Goal: Task Accomplishment & Management: Manage account settings

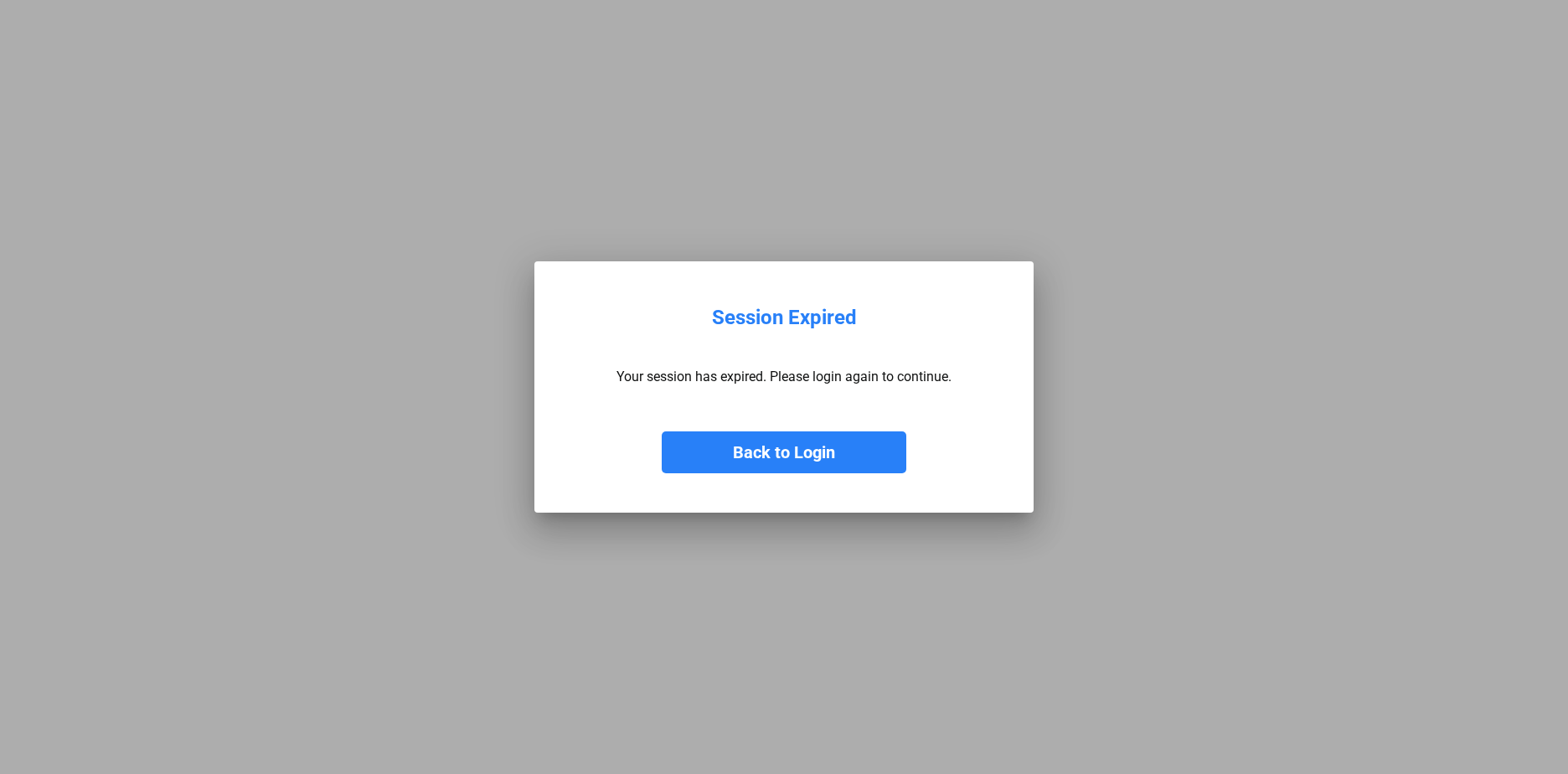
click at [798, 450] on button "Back to Login" at bounding box center [784, 452] width 244 height 42
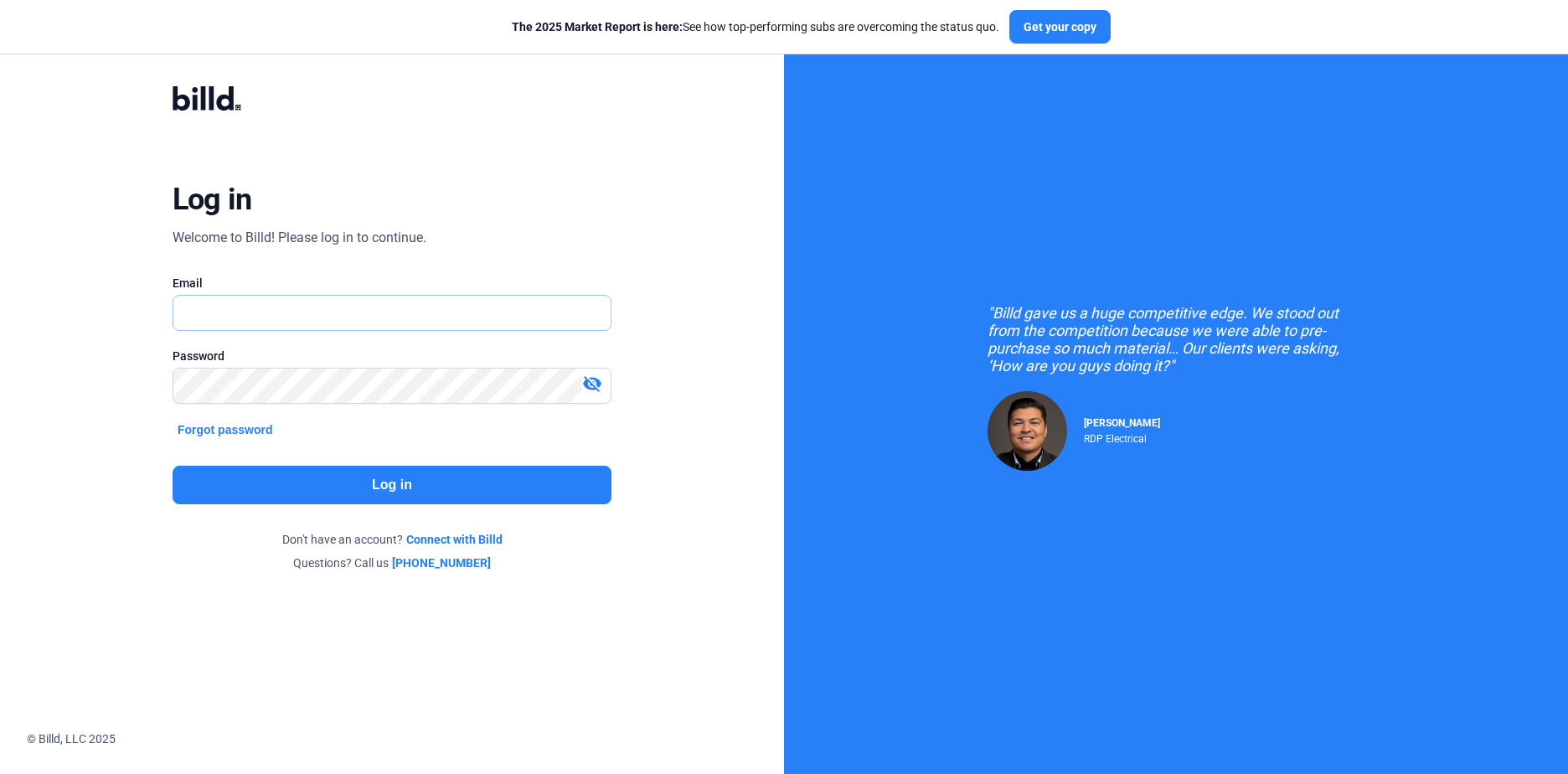
type input "[EMAIL_ADDRESS][DOMAIN_NAME]"
click at [334, 476] on button "Log in" at bounding box center [391, 485] width 439 height 39
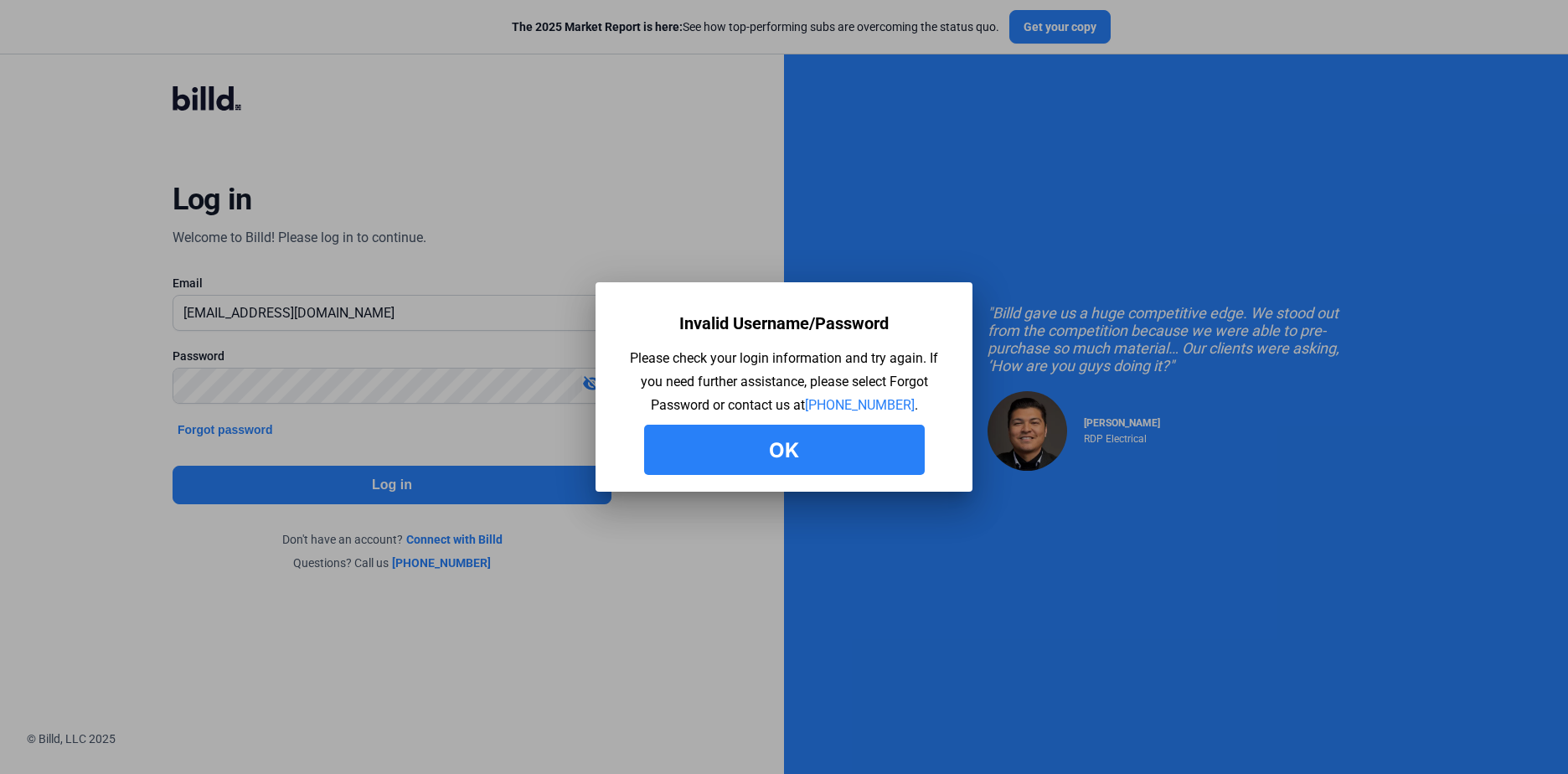
click at [751, 450] on button "Ok" at bounding box center [784, 449] width 281 height 50
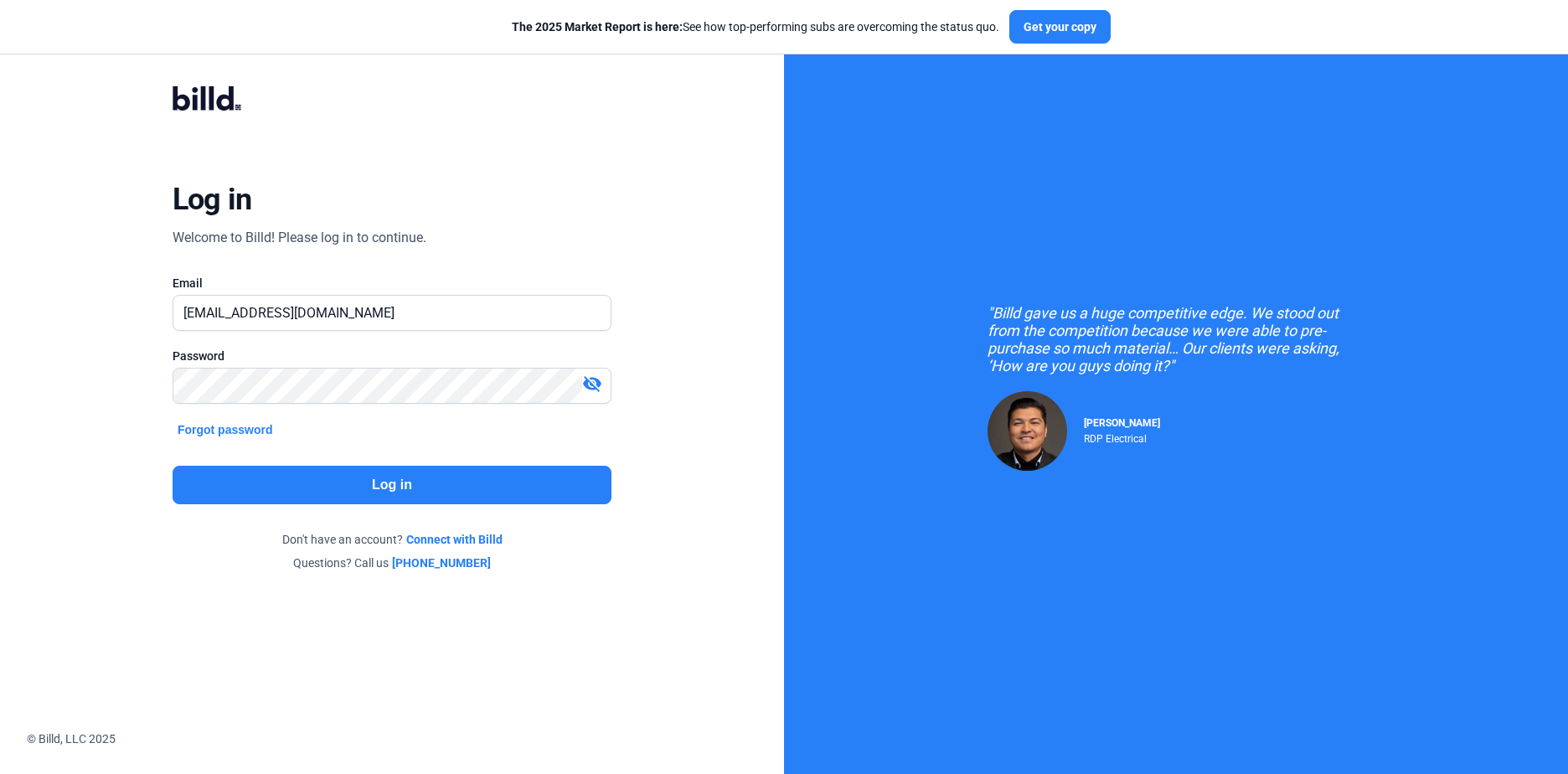
click at [264, 479] on button "Log in" at bounding box center [391, 485] width 439 height 39
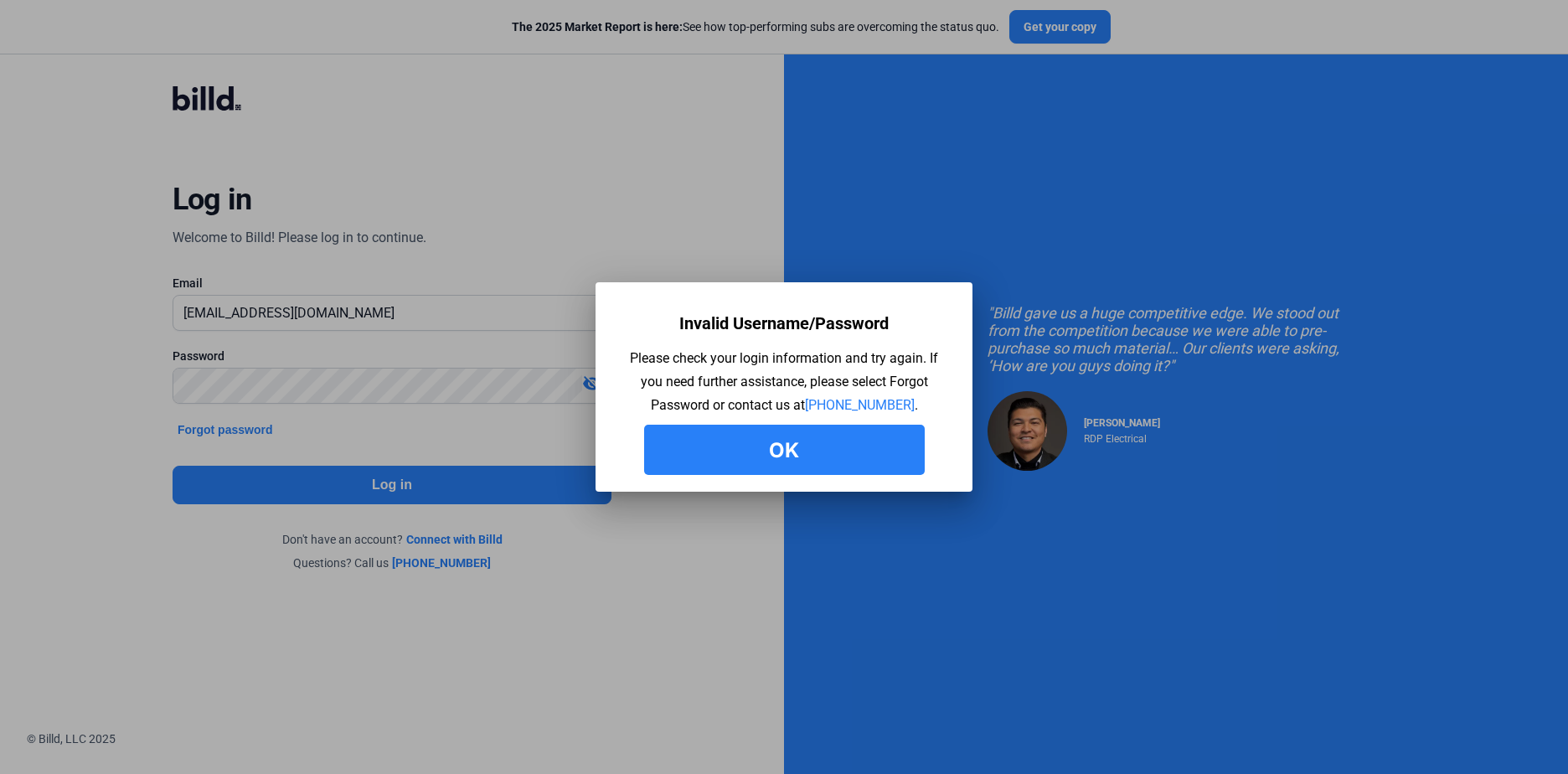
click at [765, 458] on button "Ok" at bounding box center [784, 449] width 281 height 50
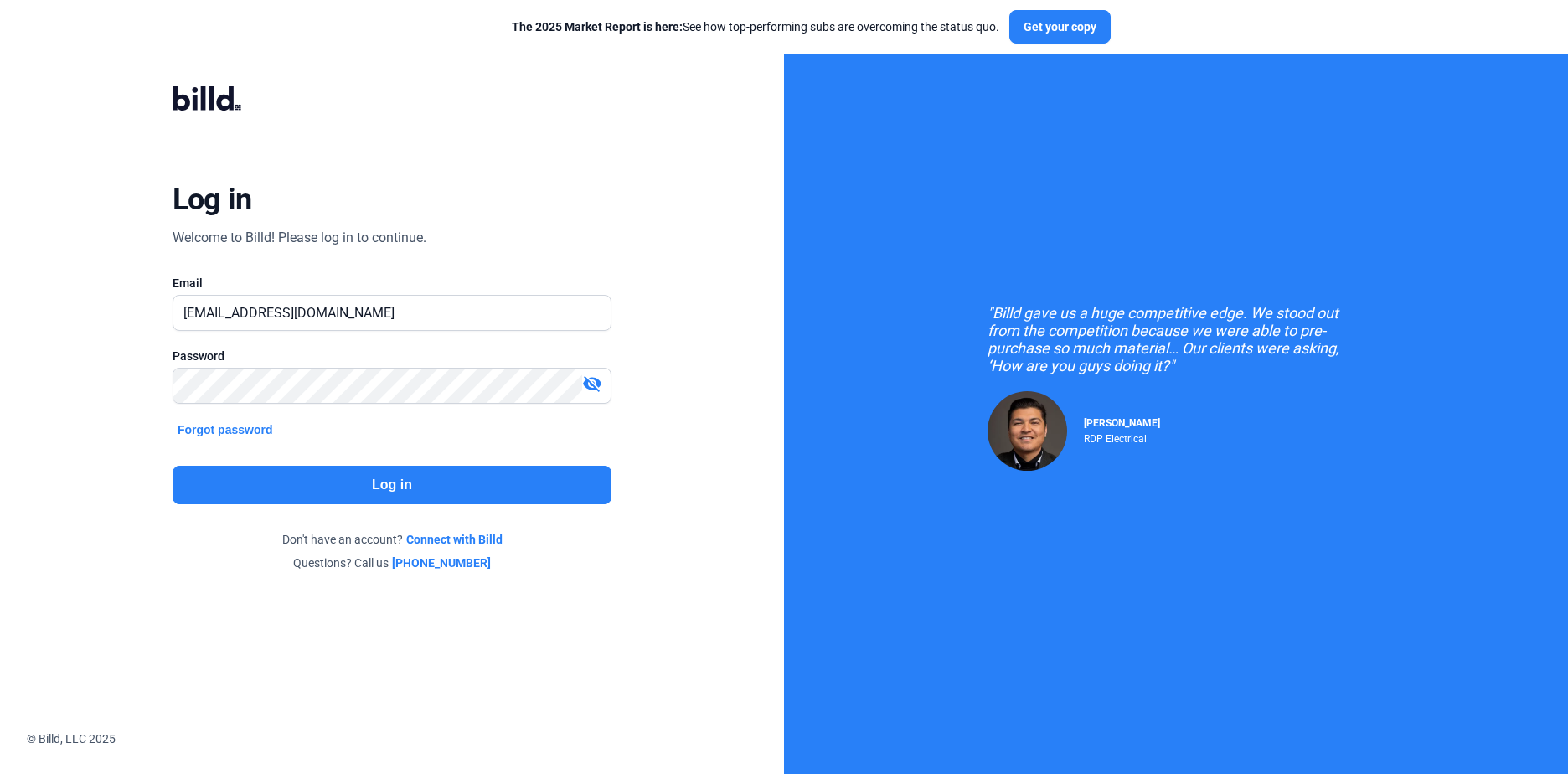
click at [358, 334] on div at bounding box center [391, 339] width 439 height 17
click at [359, 318] on input "[EMAIL_ADDRESS][DOMAIN_NAME]" at bounding box center [391, 313] width 437 height 35
click at [402, 474] on button "Log in" at bounding box center [391, 485] width 439 height 39
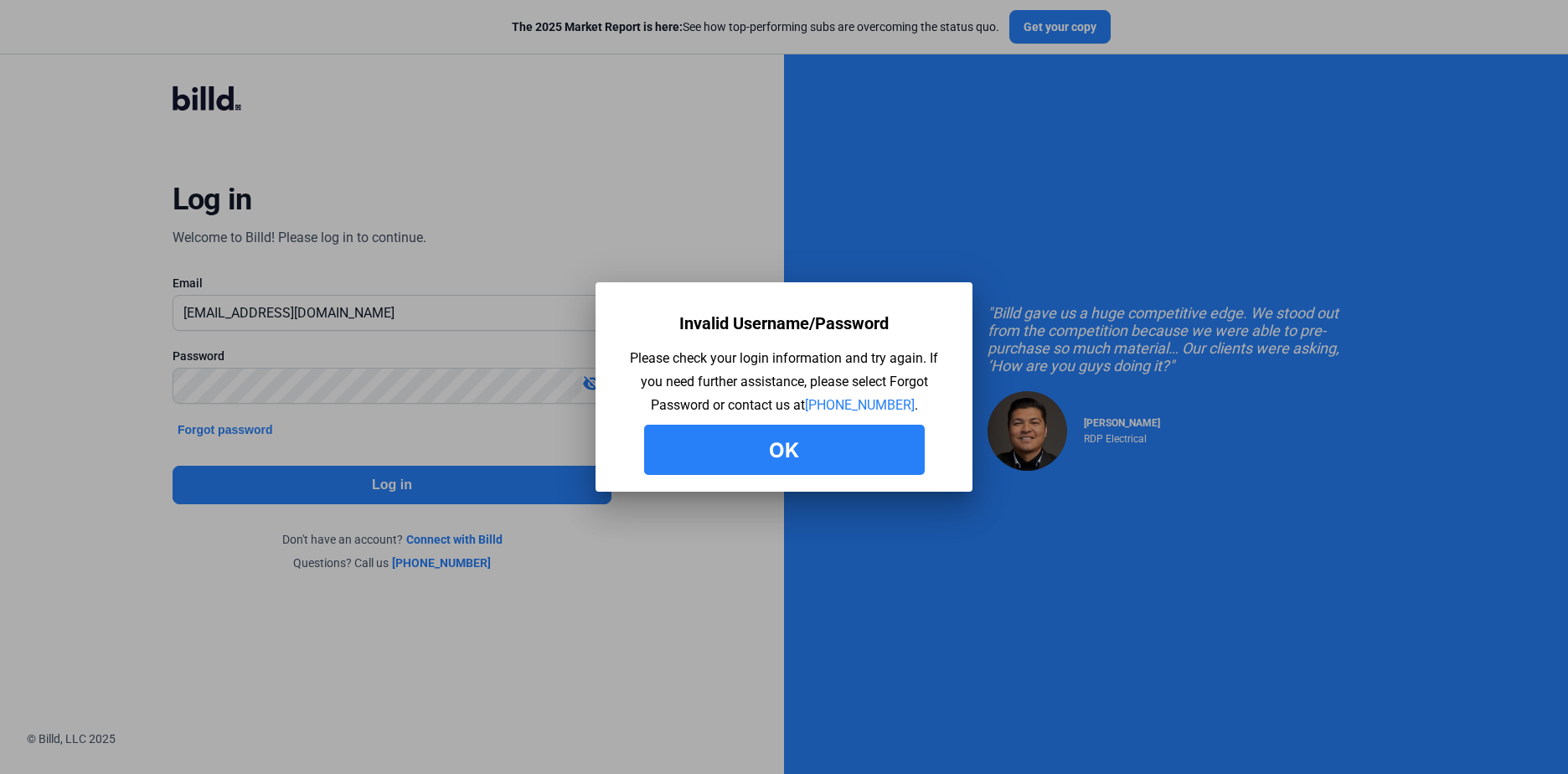
click at [741, 455] on button "Ok" at bounding box center [784, 449] width 281 height 50
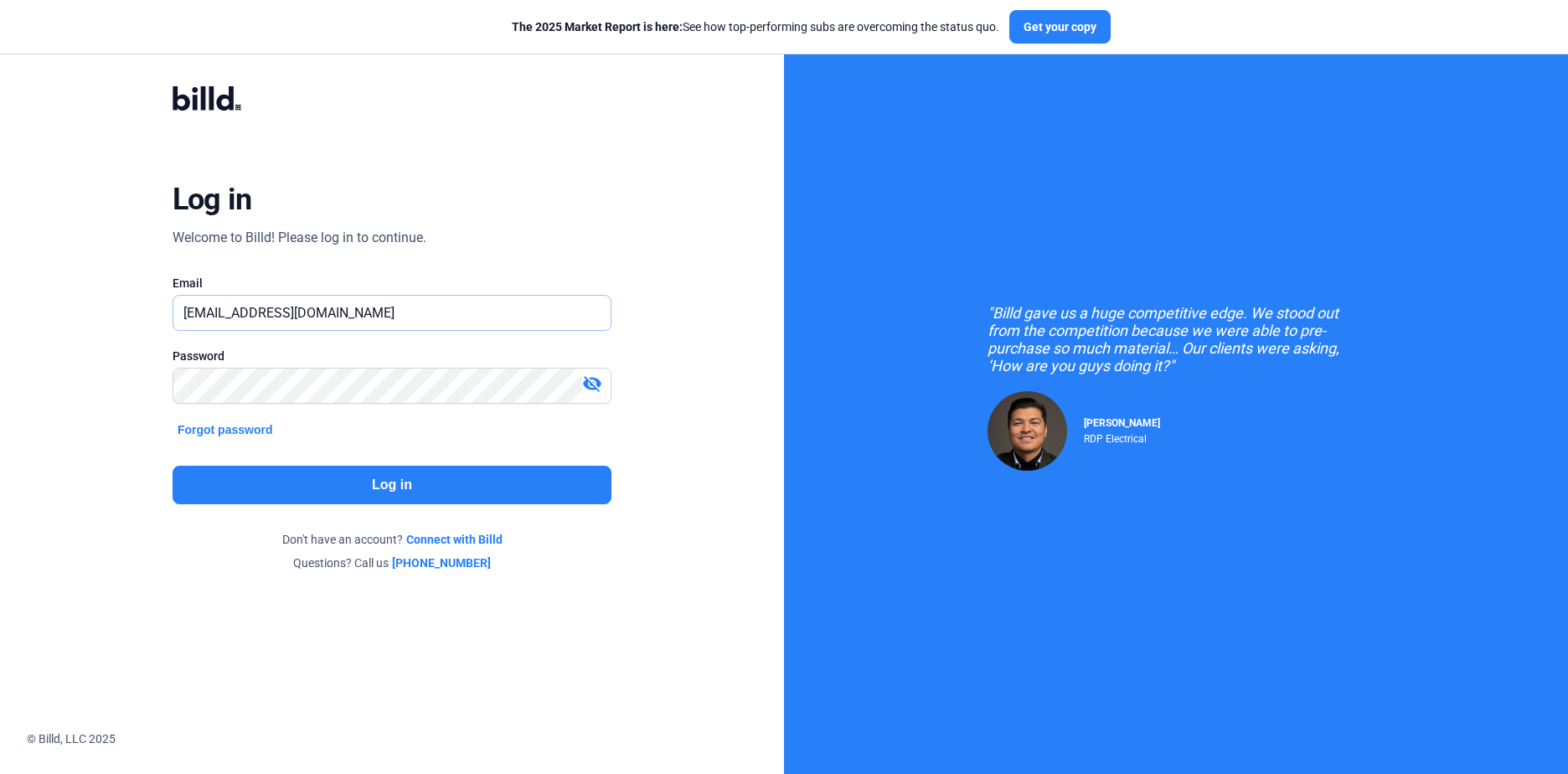
click at [344, 322] on input "[EMAIL_ADDRESS][DOMAIN_NAME]" at bounding box center [383, 313] width 419 height 35
type input "[EMAIL_ADDRESS][DOMAIN_NAME]"
click at [385, 482] on button "Log in" at bounding box center [391, 485] width 439 height 39
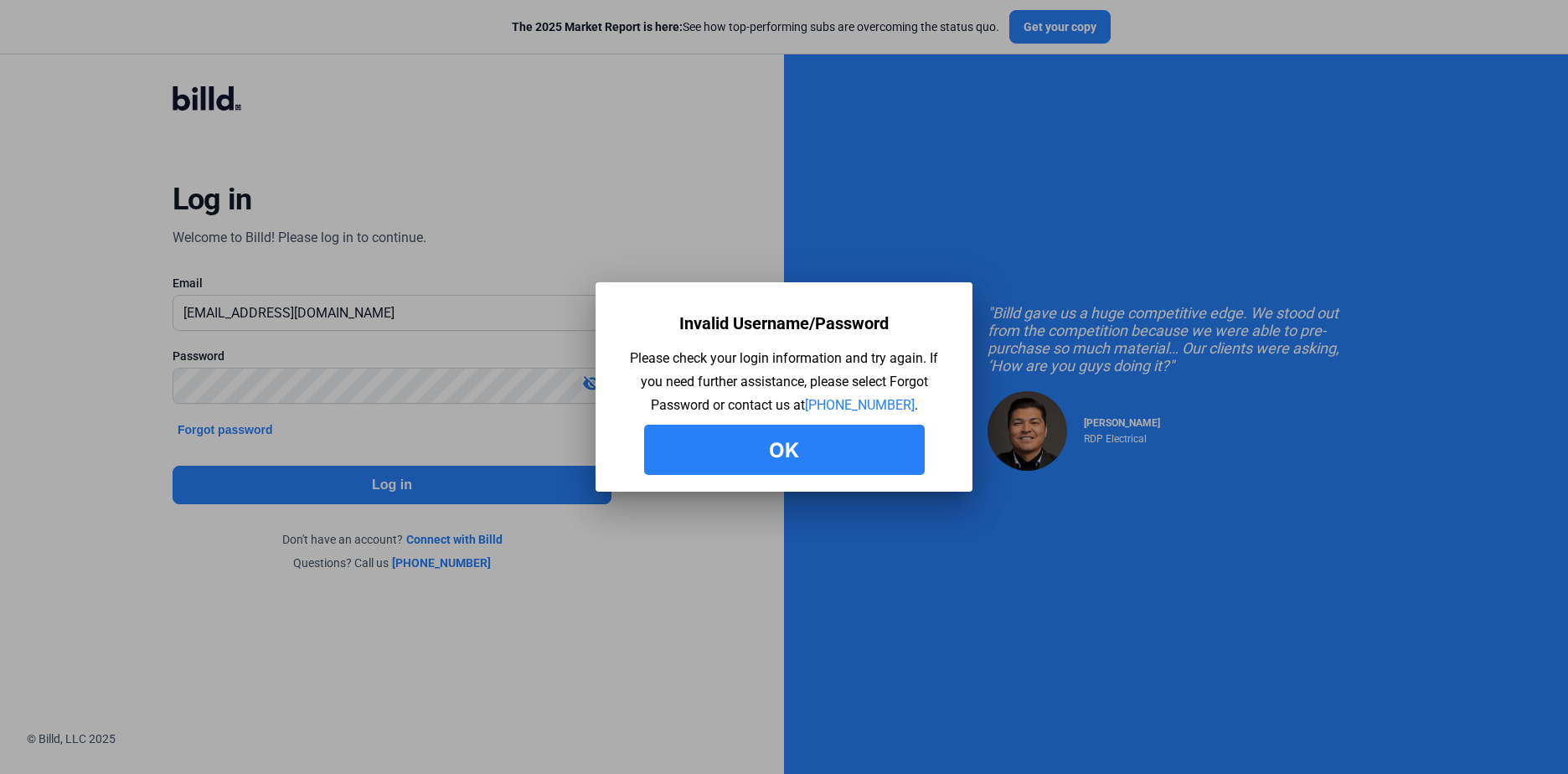
click at [804, 464] on button "Ok" at bounding box center [784, 449] width 281 height 50
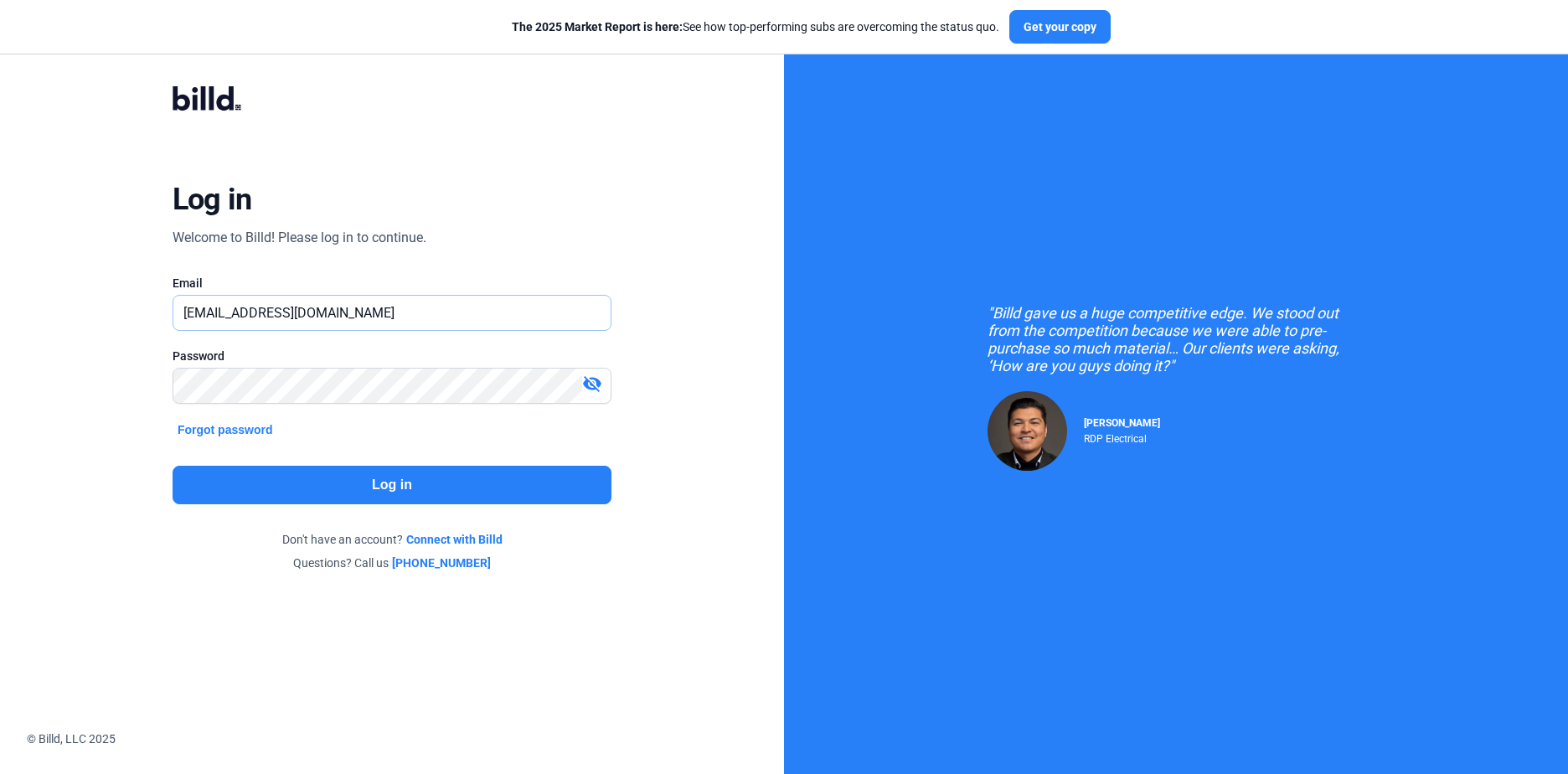
click at [357, 309] on input "[EMAIL_ADDRESS][DOMAIN_NAME]" at bounding box center [383, 313] width 419 height 35
type input "[EMAIL_ADDRESS][DOMAIN_NAME]"
click at [421, 501] on button "Log in" at bounding box center [391, 485] width 439 height 39
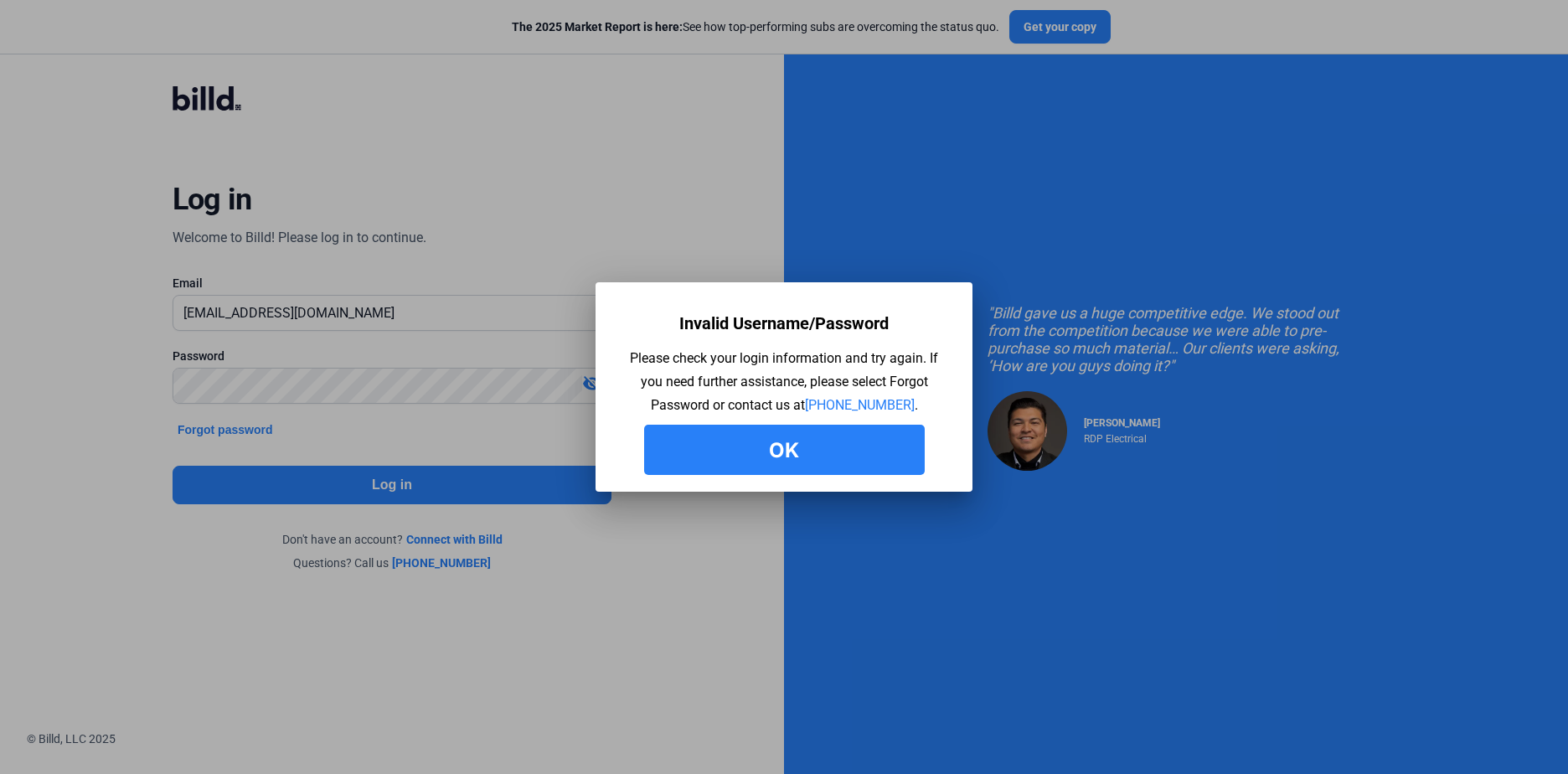
click at [789, 439] on button "Ok" at bounding box center [784, 449] width 281 height 50
